Goal: Task Accomplishment & Management: Manage account settings

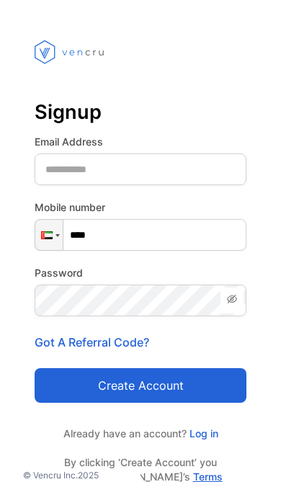
scroll to position [42, 0]
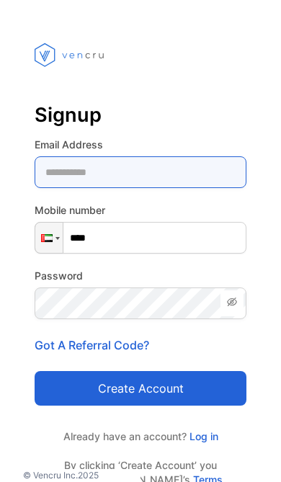
click at [169, 176] on Address-inputemail "email" at bounding box center [141, 172] width 212 height 32
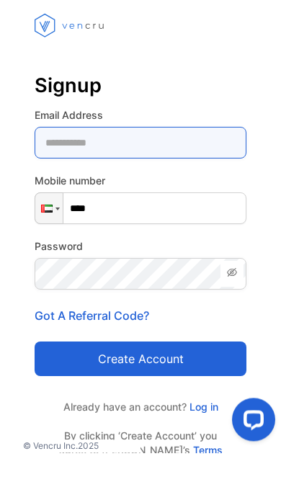
scroll to position [0, 0]
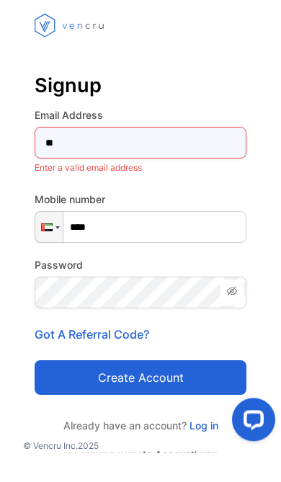
type Address-inputemail "*"
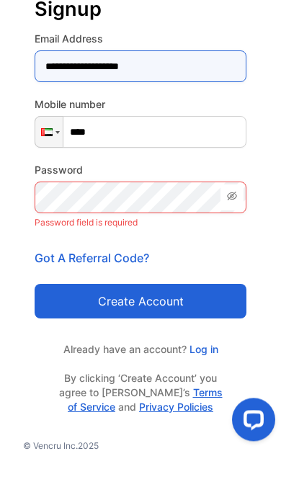
scroll to position [119, 0]
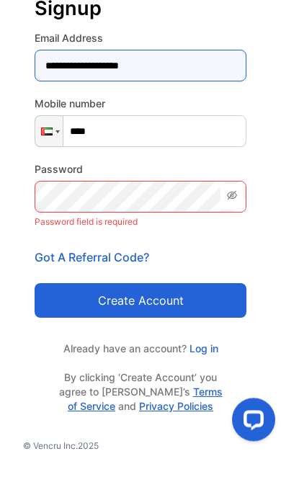
type Address-inputemail "**********"
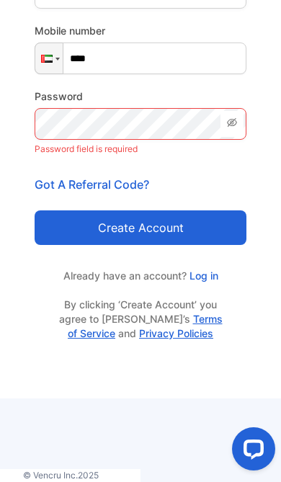
scroll to position [138, 0]
click at [160, 269] on p "Already have an account? Log in" at bounding box center [141, 275] width 212 height 15
click at [141, 273] on p "Already have an account? Log in" at bounding box center [141, 275] width 212 height 15
click at [211, 277] on link "Log in" at bounding box center [203, 276] width 32 height 12
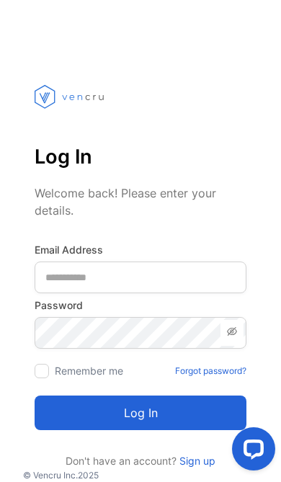
click at [186, 255] on label "Email Address" at bounding box center [141, 249] width 212 height 15
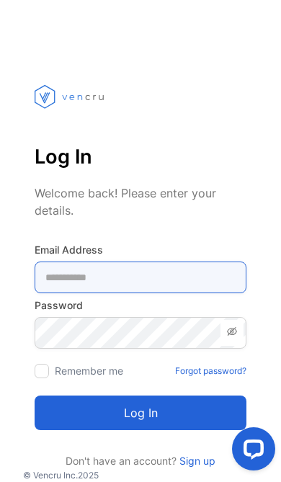
click at [153, 272] on Address-inputemail "email" at bounding box center [141, 278] width 212 height 32
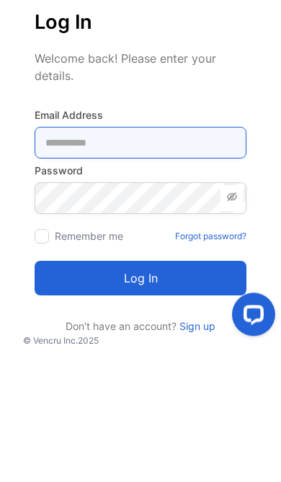
type Address-inputemail "*"
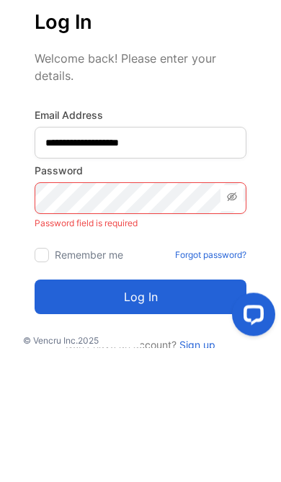
scroll to position [135, 0]
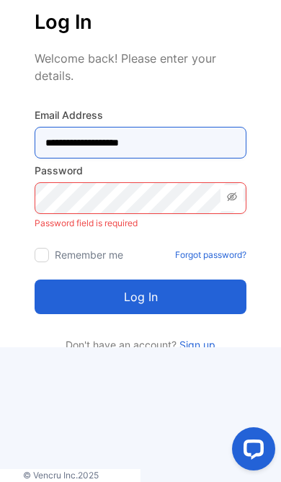
type Address-inputemail "**********"
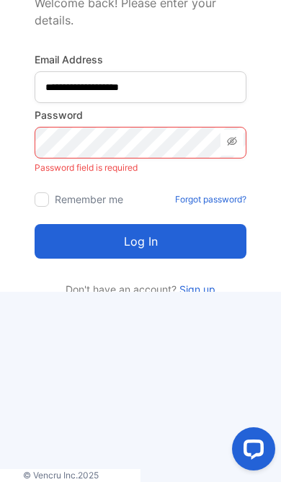
scroll to position [3, 0]
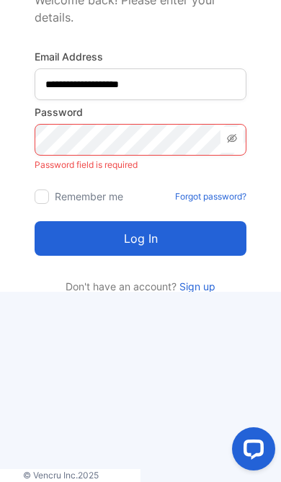
click at [263, 462] on button "Open LiveChat chat widget" at bounding box center [253, 449] width 43 height 43
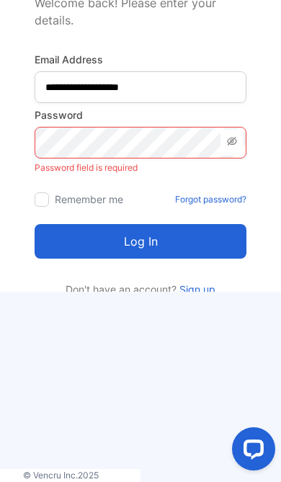
scroll to position [0, 0]
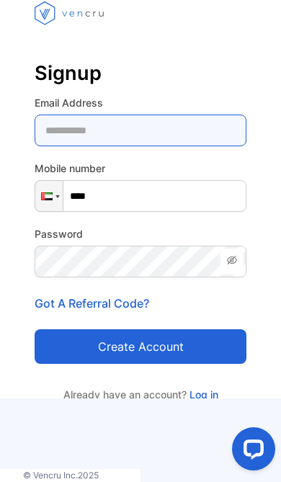
click at [200, 120] on Address-inputemail "email" at bounding box center [141, 131] width 212 height 32
